Goal: Task Accomplishment & Management: Manage account settings

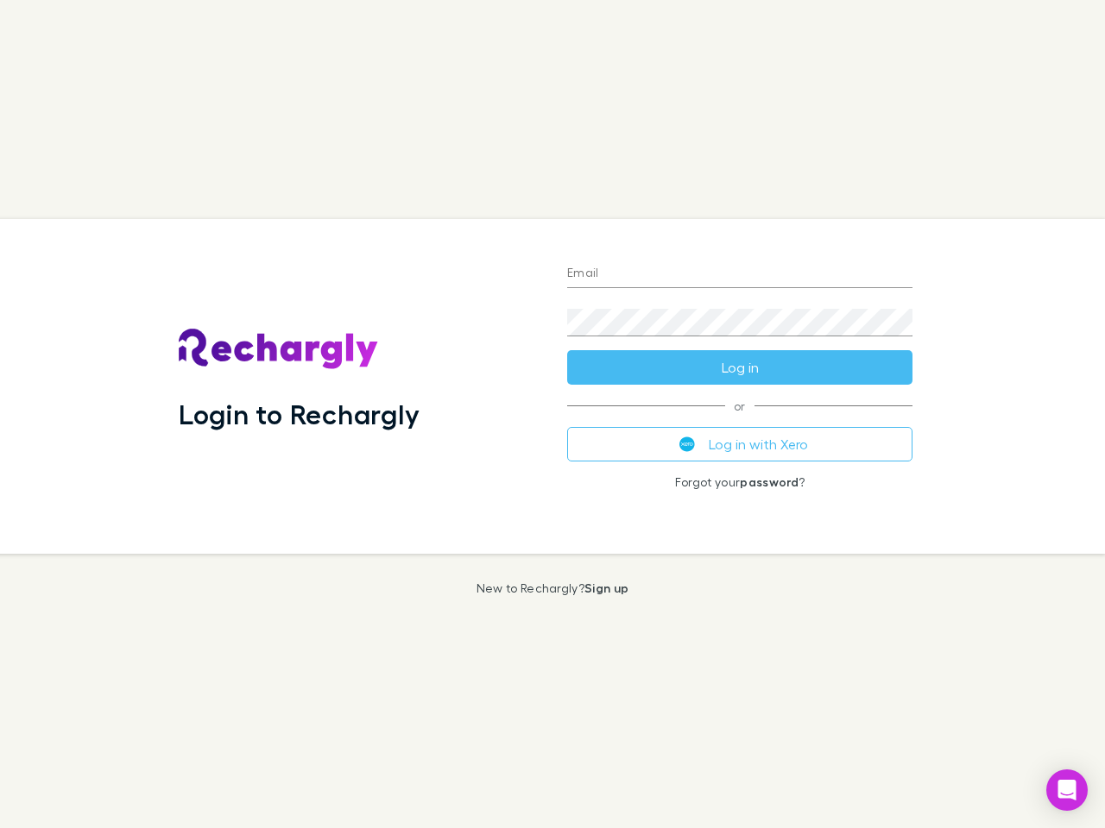
click at [552, 414] on div "Login to Rechargly" at bounding box center [359, 386] width 388 height 335
click at [740, 274] on input "Email" at bounding box center [739, 275] width 345 height 28
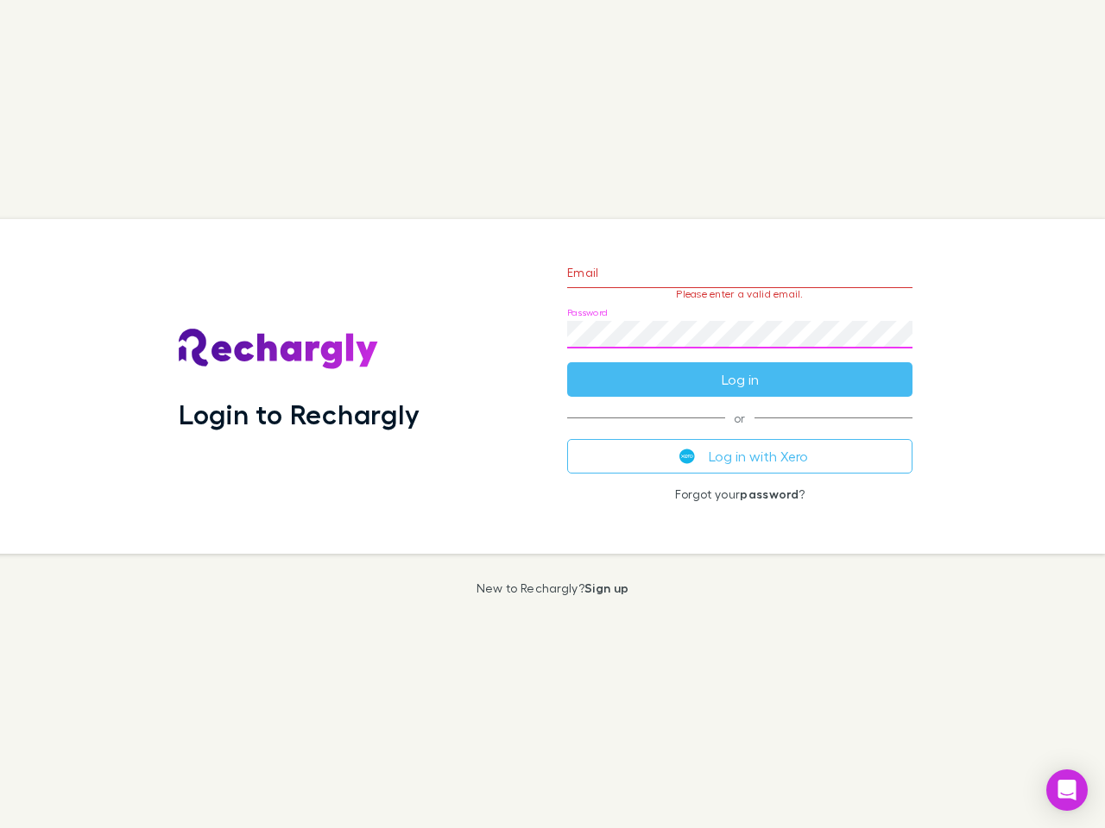
click at [740, 368] on form "Email Please enter a valid email. Password Log in" at bounding box center [739, 322] width 345 height 150
click at [740, 444] on div "Email Please enter a valid email. Password Log in or Log in with Xero Forgot yo…" at bounding box center [739, 386] width 373 height 335
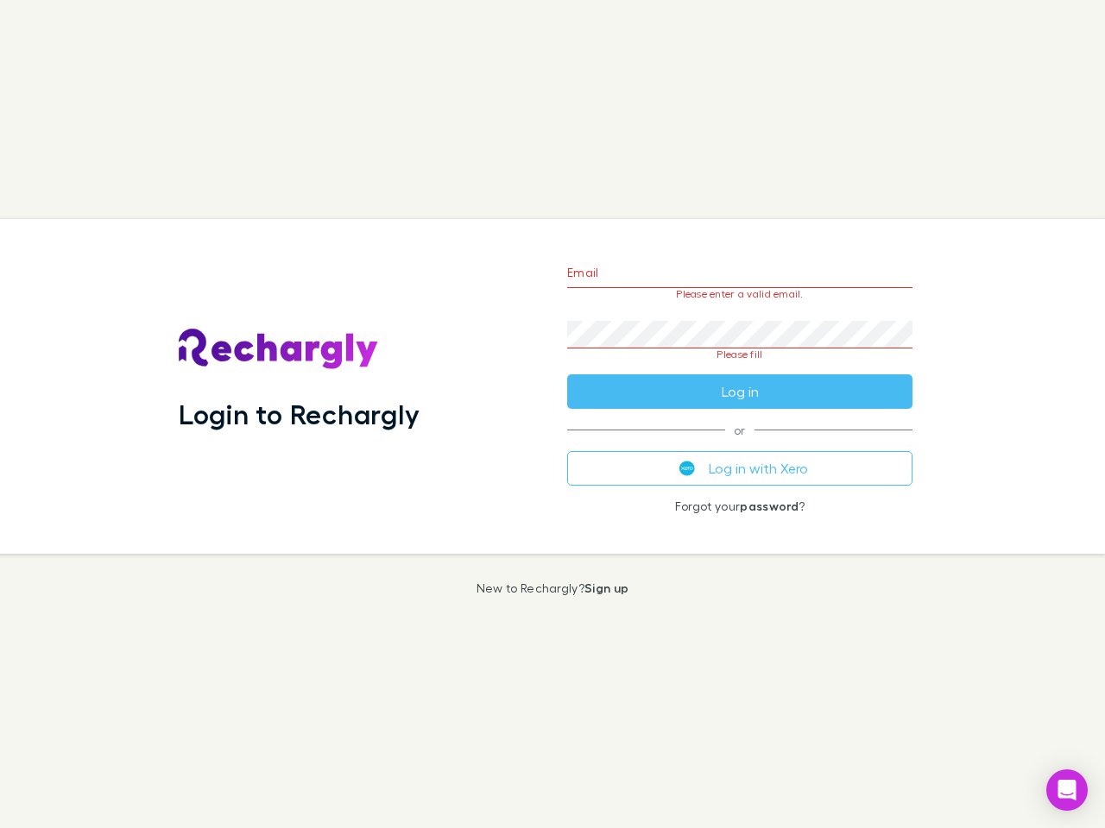
click at [1067, 790] on icon "Open Intercom Messenger" at bounding box center [1067, 790] width 18 height 21
